Goal: Transaction & Acquisition: Purchase product/service

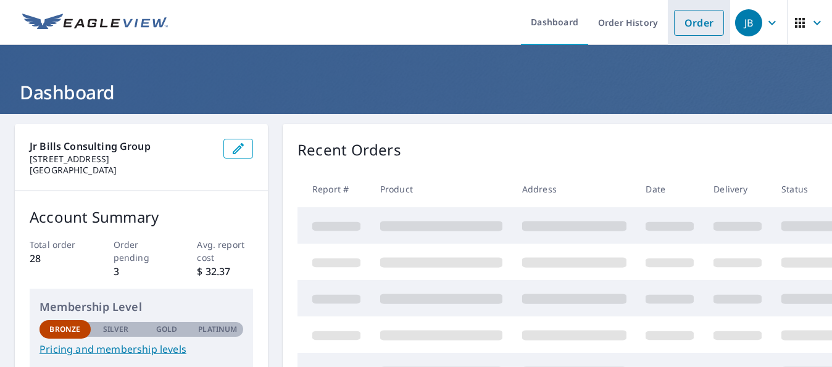
click at [694, 27] on link "Order" at bounding box center [699, 23] width 50 height 26
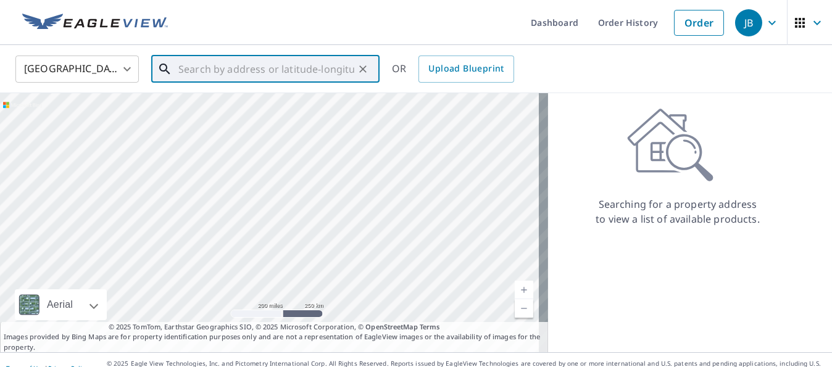
click at [223, 62] on input "text" at bounding box center [266, 69] width 176 height 35
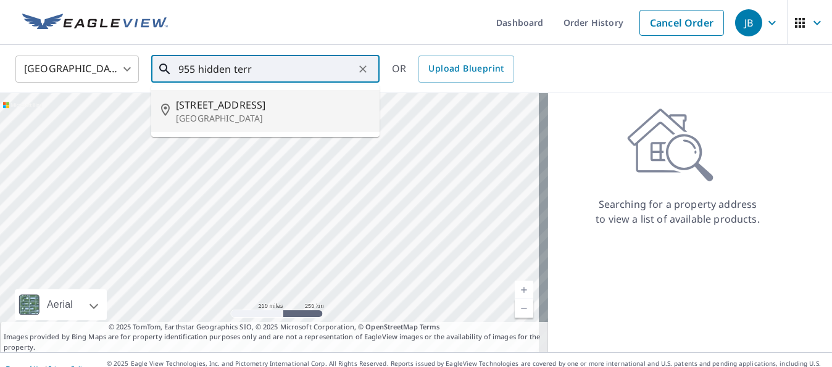
click at [235, 112] on p "[GEOGRAPHIC_DATA]" at bounding box center [273, 118] width 194 height 12
type input "[STREET_ADDRESS]"
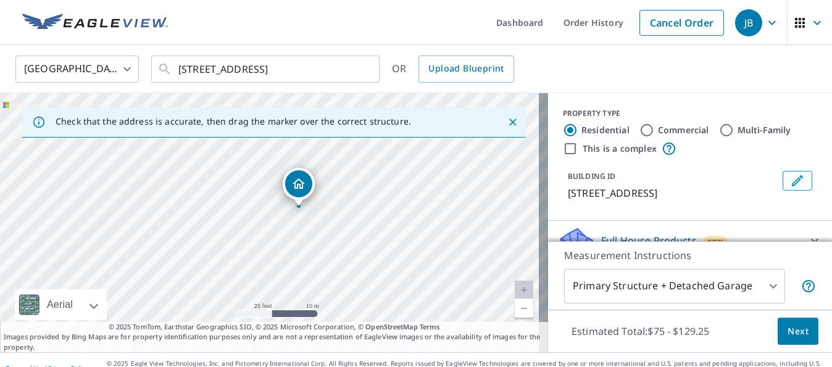
drag, startPoint x: 273, startPoint y: 236, endPoint x: 330, endPoint y: 193, distance: 71.0
click at [330, 193] on div "[STREET_ADDRESS]" at bounding box center [274, 222] width 548 height 259
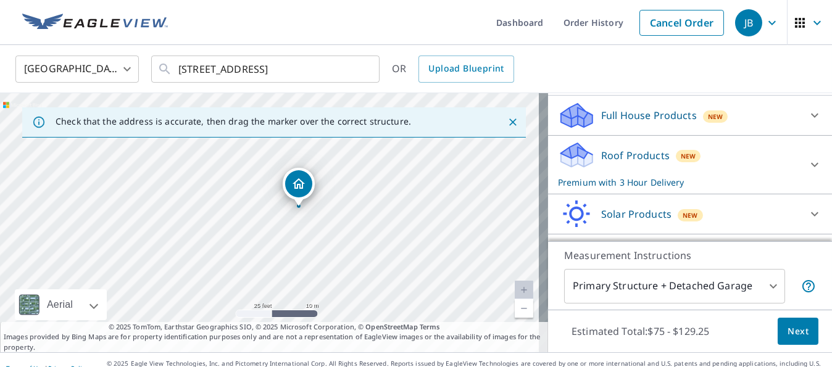
scroll to position [157, 0]
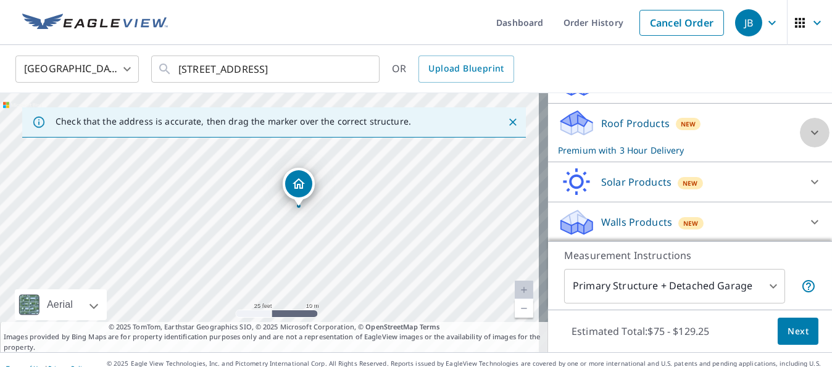
click at [811, 131] on icon at bounding box center [814, 133] width 7 height 4
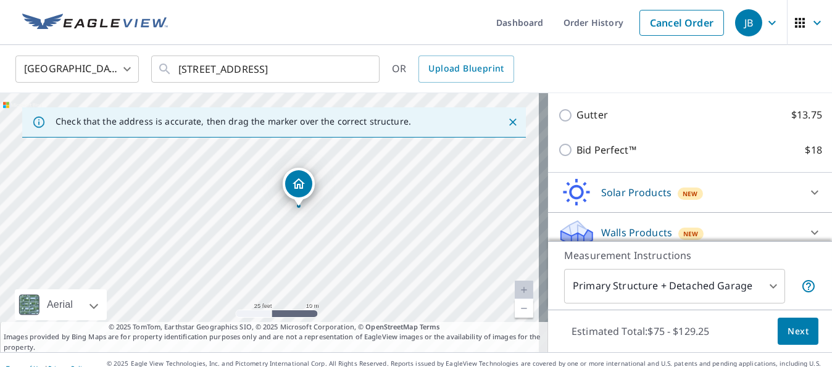
scroll to position [396, 0]
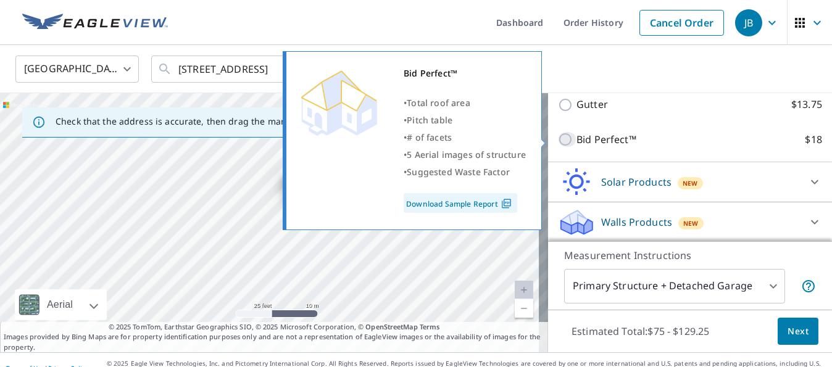
click at [558, 140] on input "Bid Perfect™ $18" at bounding box center [567, 139] width 19 height 15
checkbox input "true"
checkbox input "false"
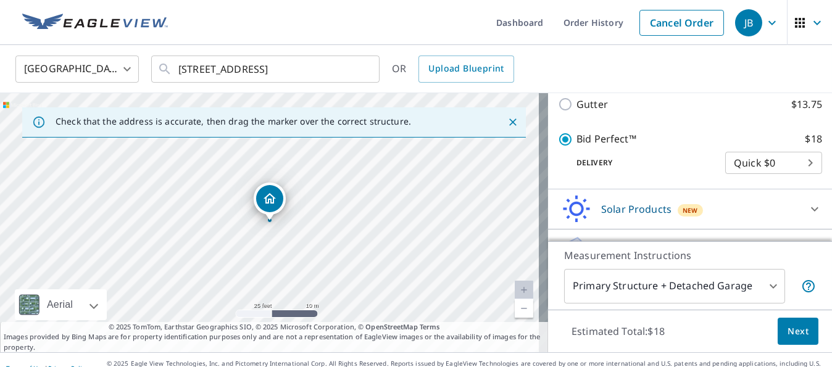
click at [789, 329] on span "Next" at bounding box center [798, 331] width 21 height 15
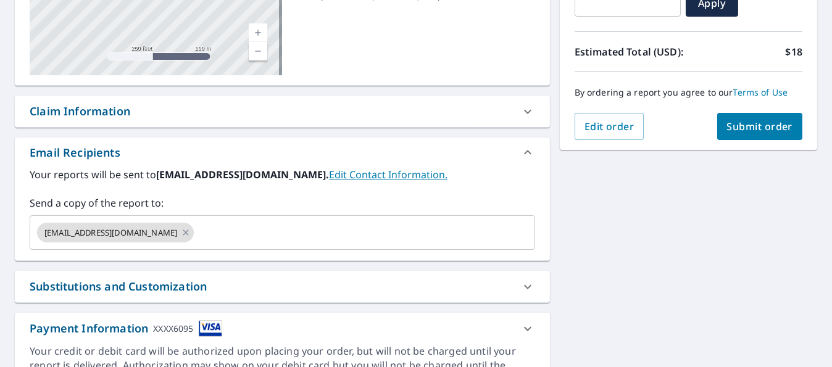
scroll to position [240, 0]
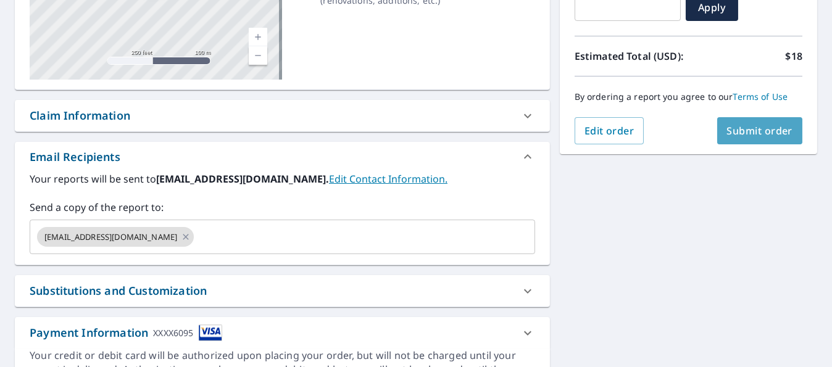
click at [741, 125] on span "Submit order" at bounding box center [760, 131] width 66 height 14
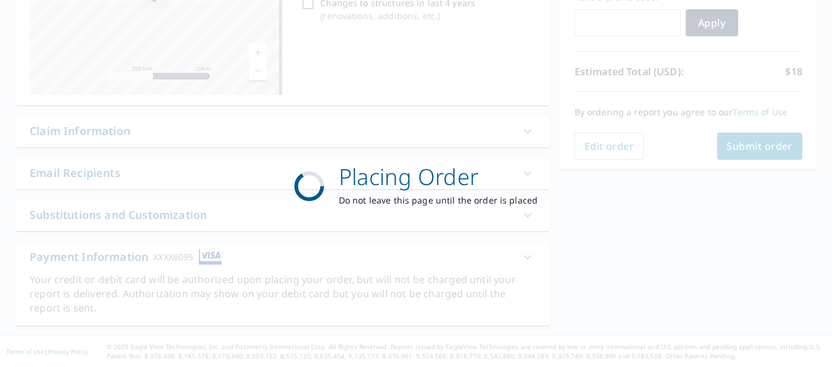
scroll to position [222, 0]
